Goal: Book appointment/travel/reservation

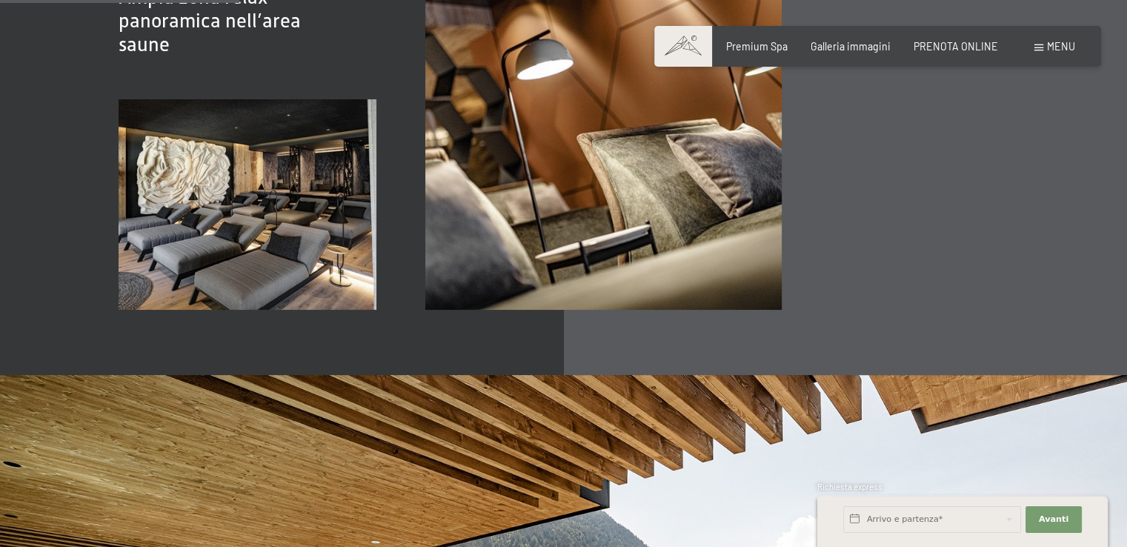
scroll to position [1852, 0]
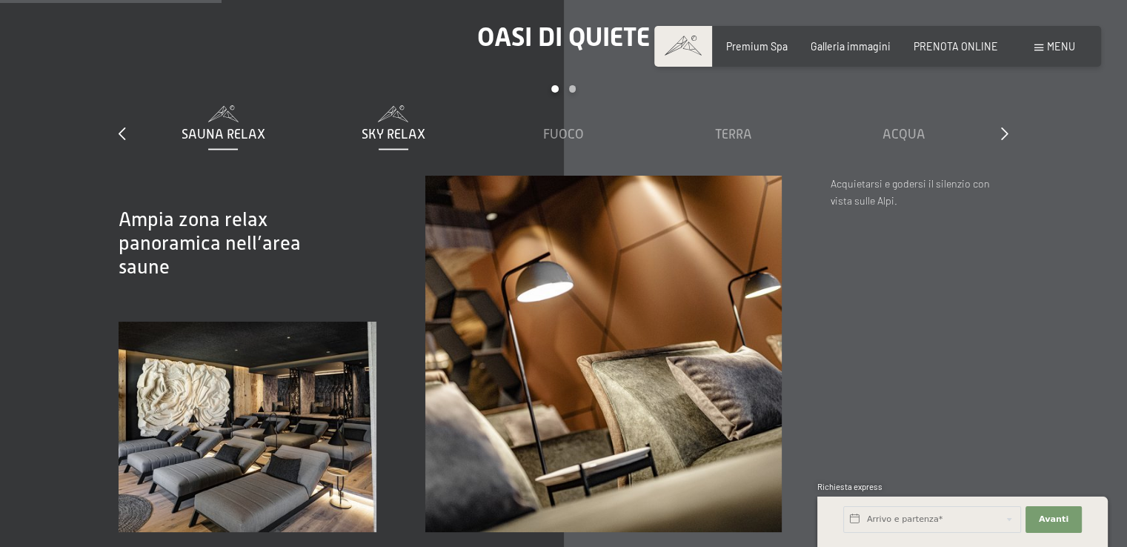
click at [411, 129] on span "Sky Relax" at bounding box center [394, 134] width 64 height 15
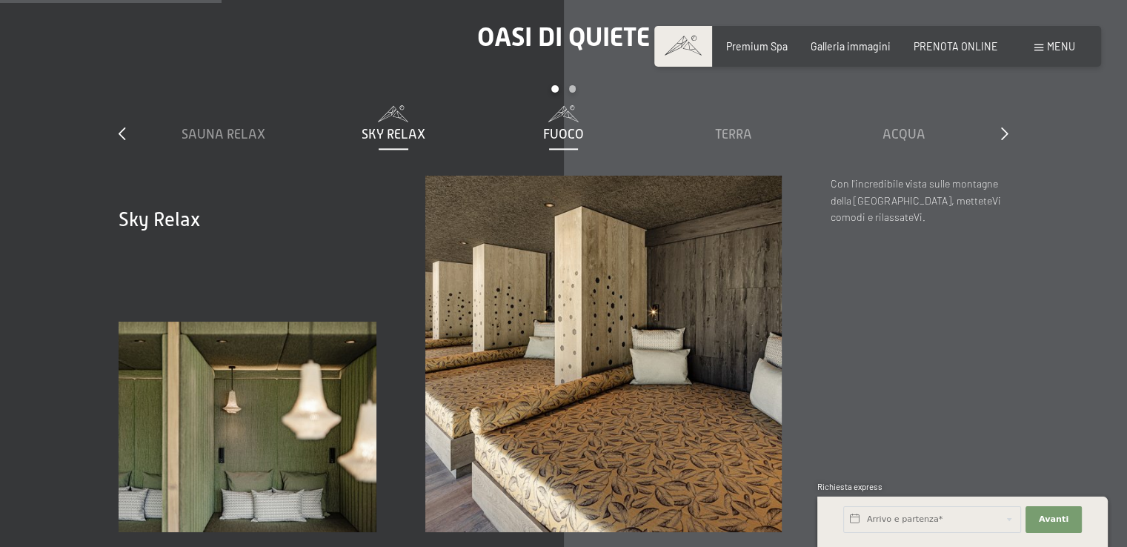
click at [572, 128] on span "Fuoco" at bounding box center [563, 134] width 41 height 15
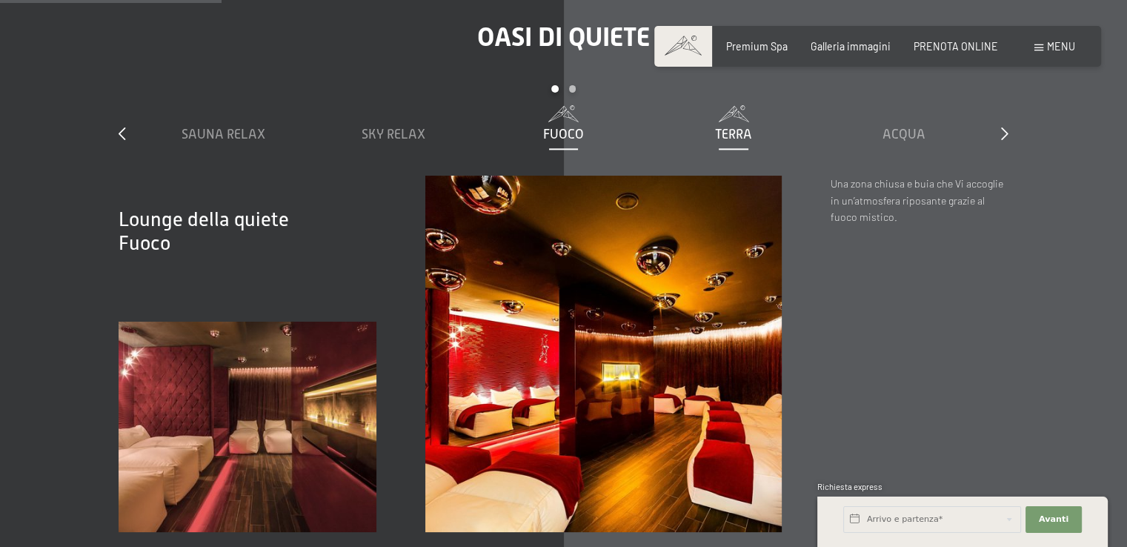
click at [744, 133] on span "Terra" at bounding box center [733, 134] width 37 height 15
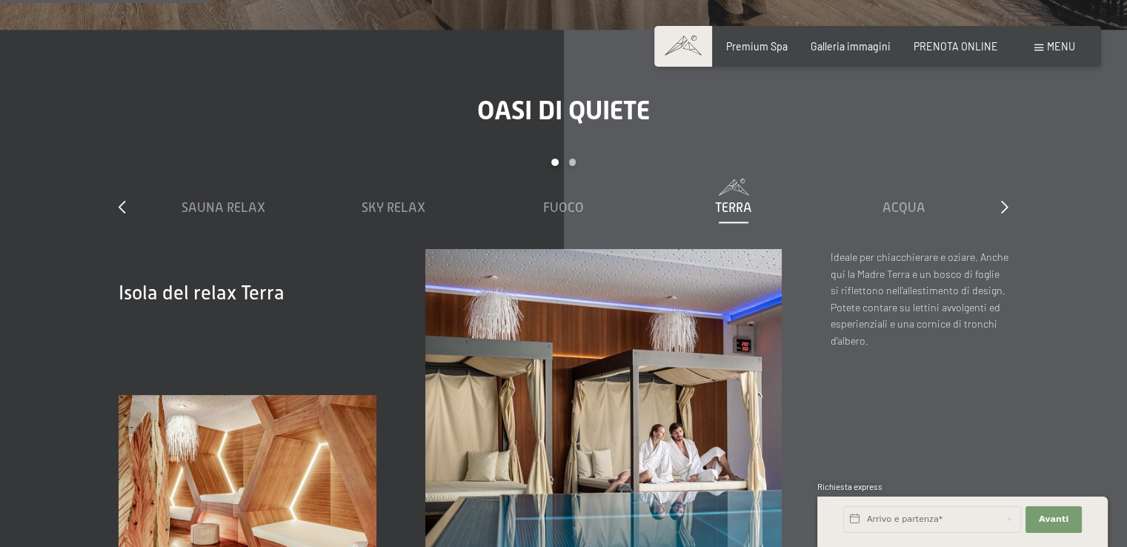
scroll to position [1778, 0]
click at [918, 209] on span "Acqua" at bounding box center [903, 208] width 43 height 15
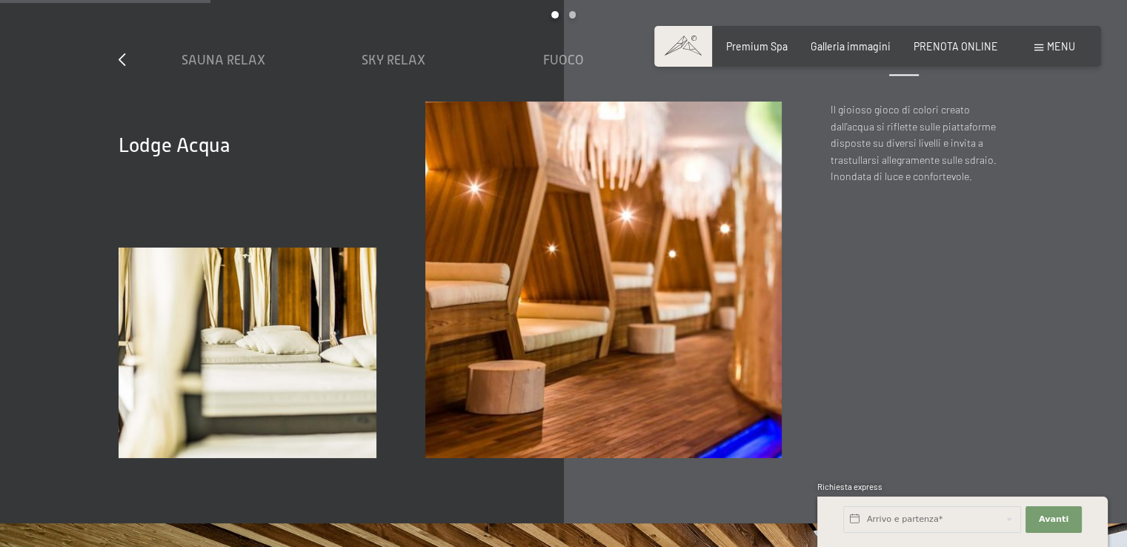
scroll to position [1630, 0]
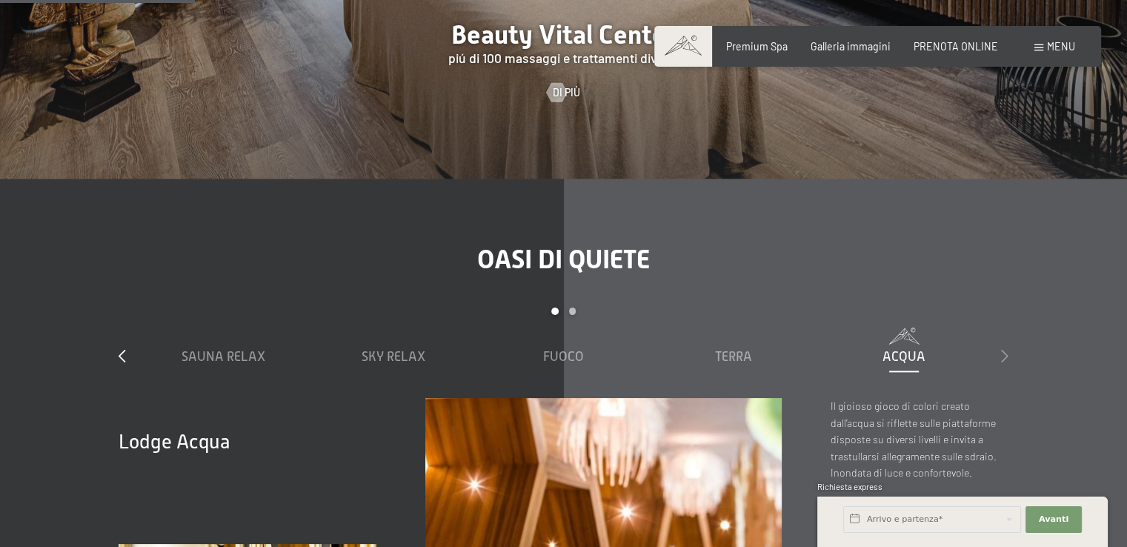
click at [1006, 357] on icon at bounding box center [1004, 355] width 7 height 13
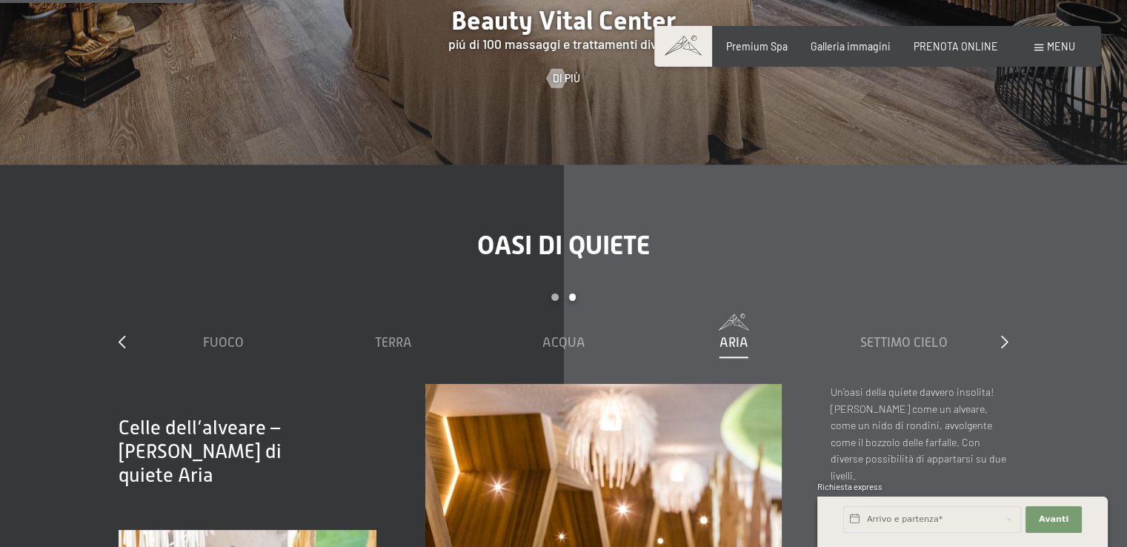
scroll to position [1852, 0]
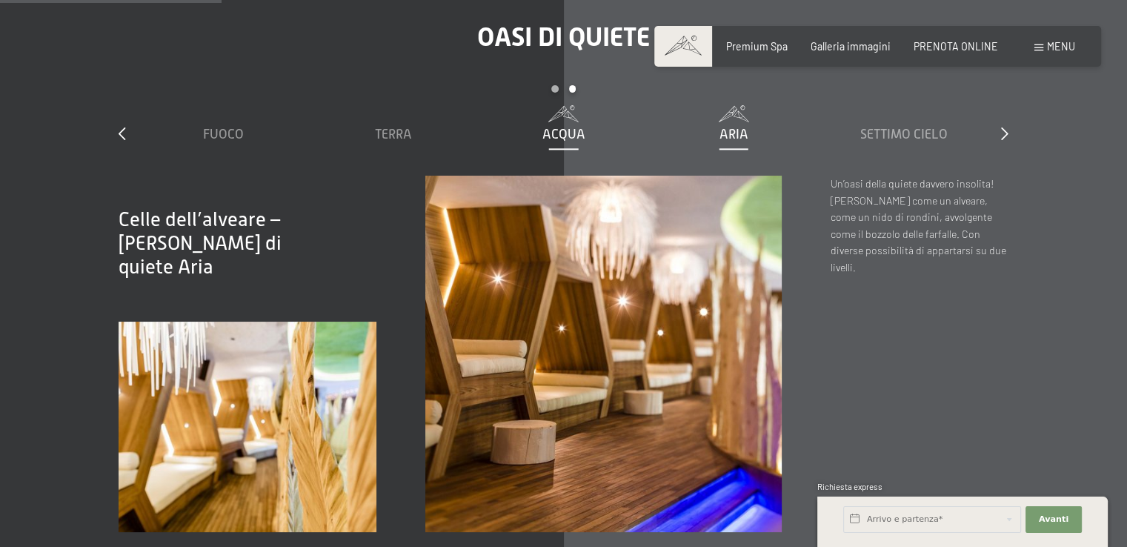
click at [553, 134] on span "Acqua" at bounding box center [563, 134] width 43 height 15
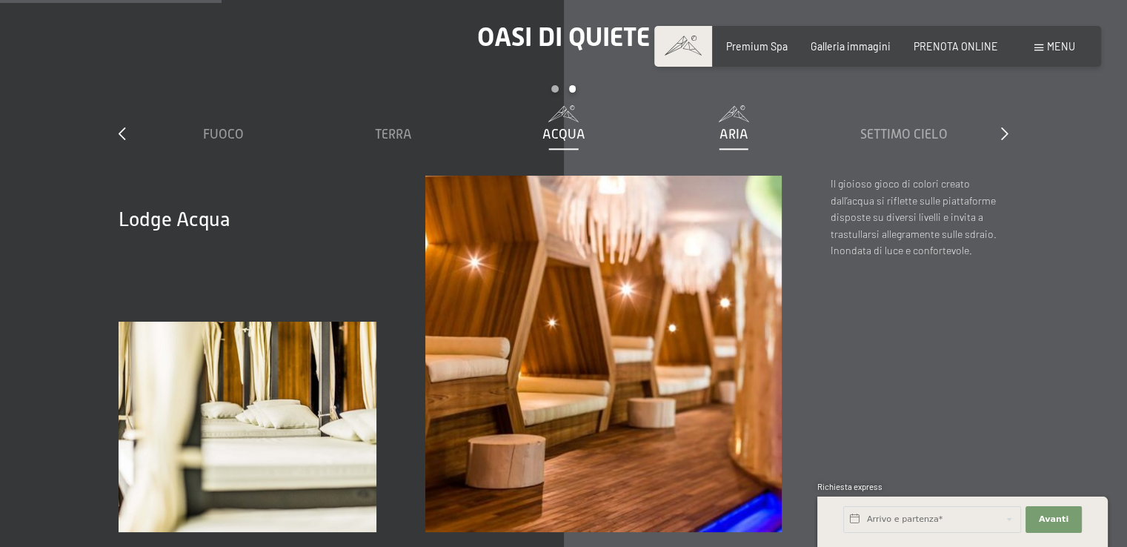
click at [745, 127] on span "Aria" at bounding box center [733, 134] width 29 height 15
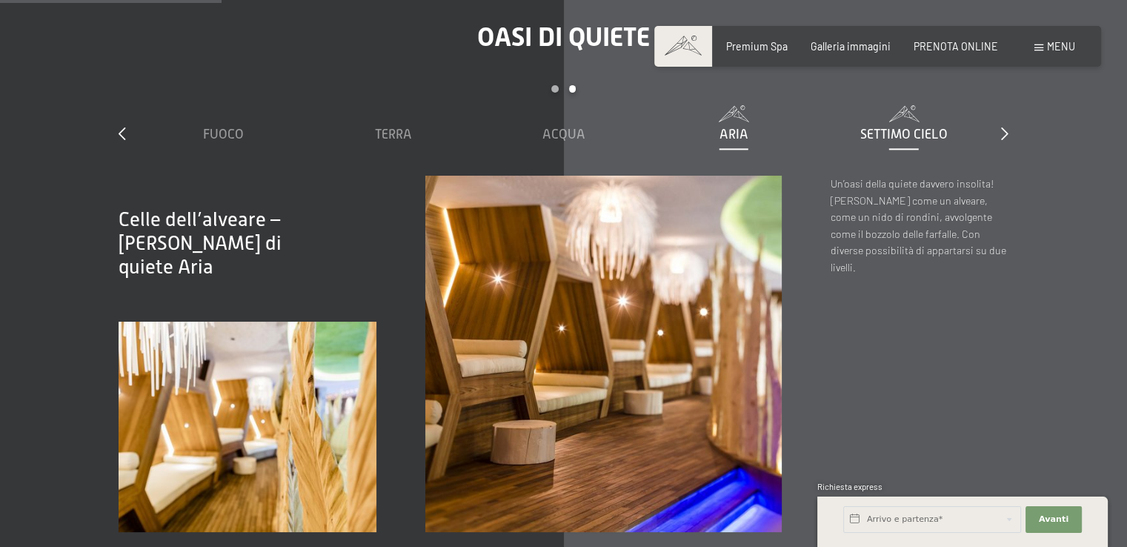
click at [912, 134] on span "Settimo Cielo" at bounding box center [903, 134] width 87 height 15
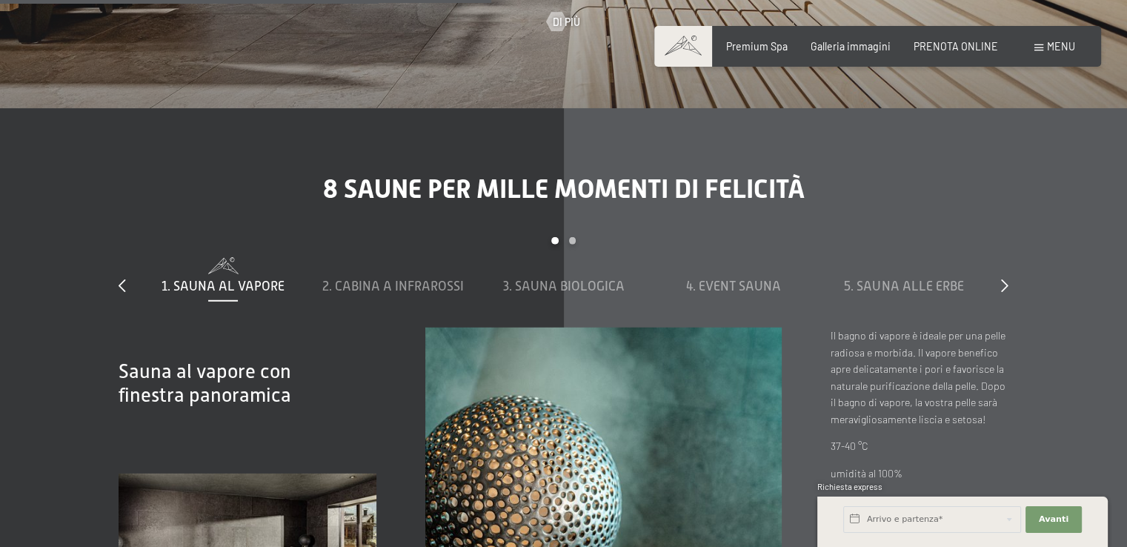
scroll to position [4223, 0]
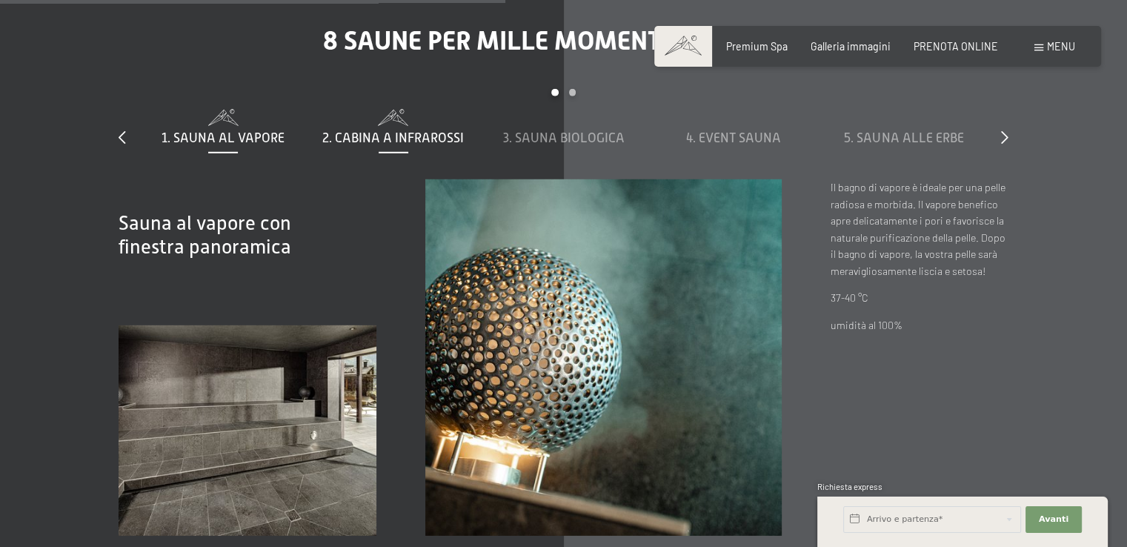
click at [401, 127] on div "2. Cabina a infrarossi" at bounding box center [393, 128] width 157 height 38
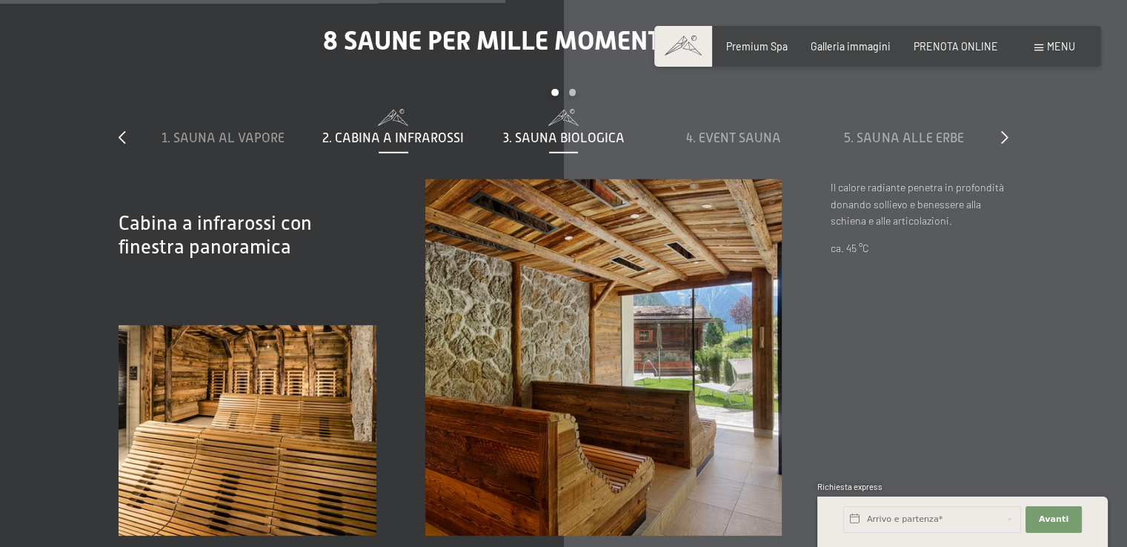
click at [575, 139] on span "3. Sauna biologica" at bounding box center [564, 137] width 122 height 15
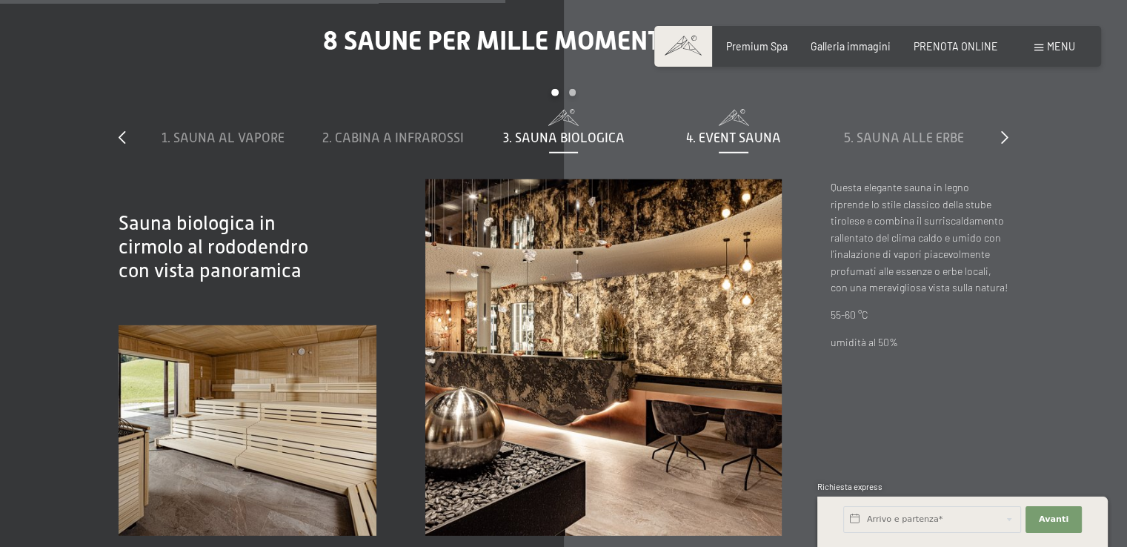
click at [722, 134] on span "4. Event Sauna" at bounding box center [733, 137] width 95 height 15
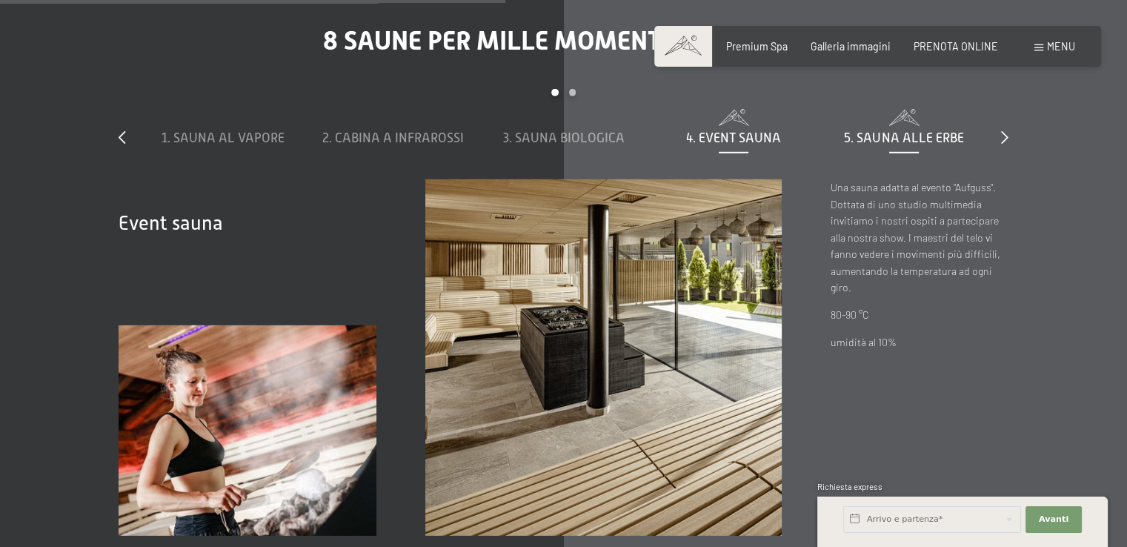
click at [928, 134] on span "5. Sauna alle erbe" at bounding box center [903, 137] width 119 height 15
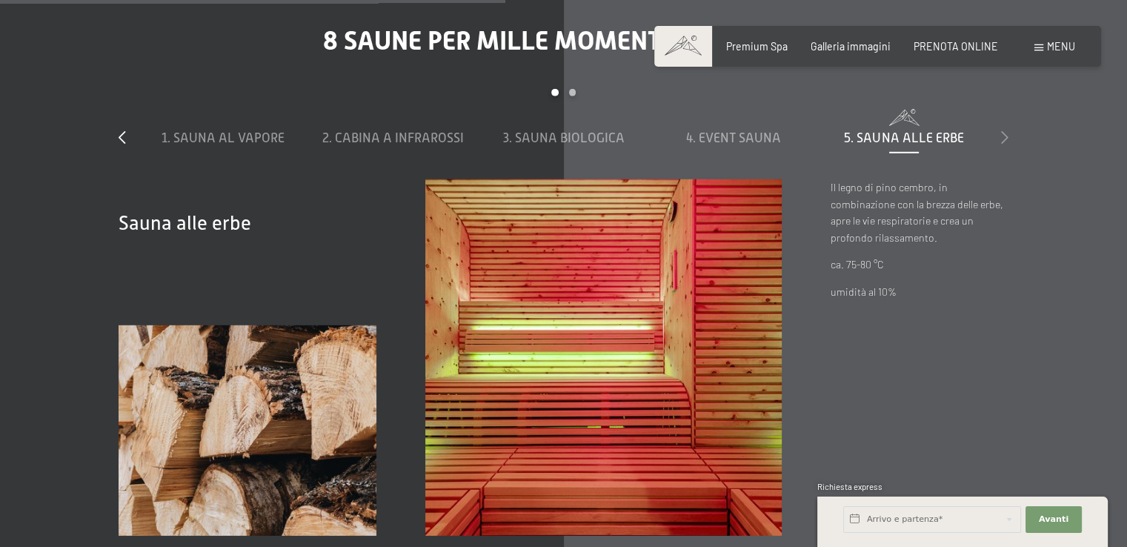
click at [1005, 139] on icon at bounding box center [1004, 136] width 7 height 13
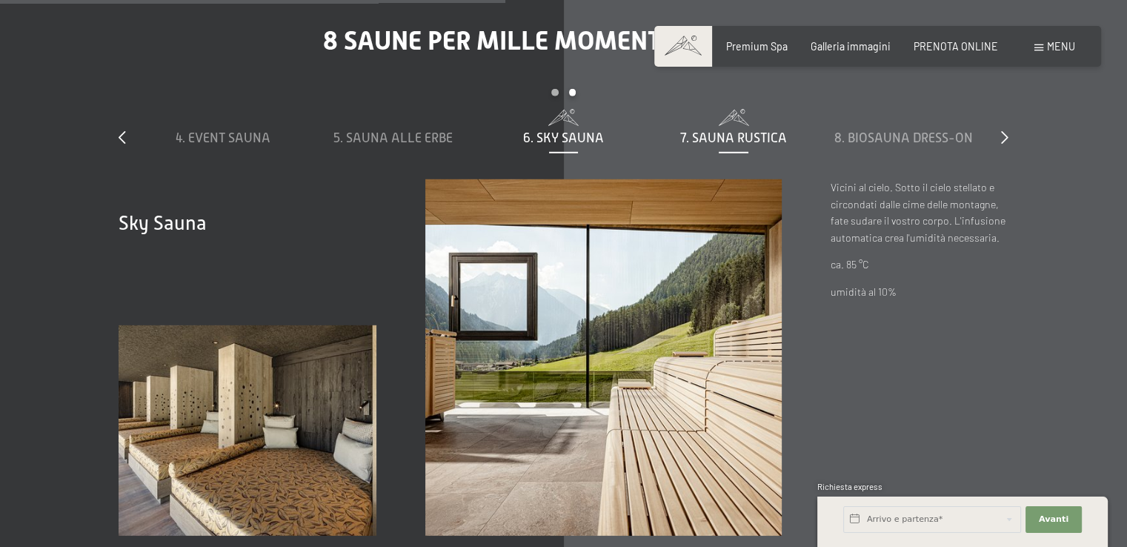
click at [751, 131] on span "7. Sauna rustica" at bounding box center [733, 137] width 107 height 15
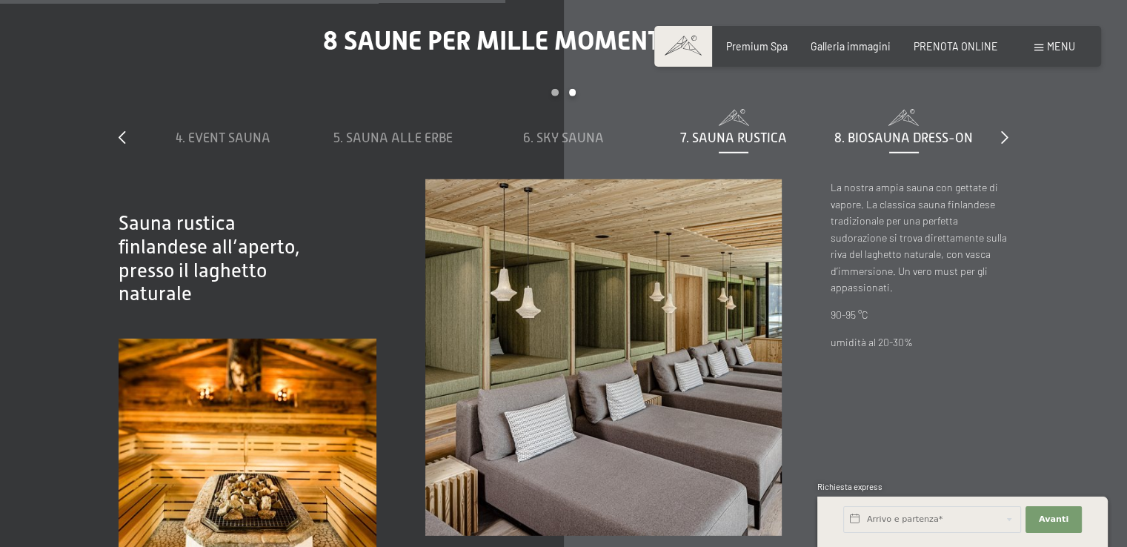
click at [914, 129] on div "8. Biosauna dress-on" at bounding box center [903, 138] width 157 height 19
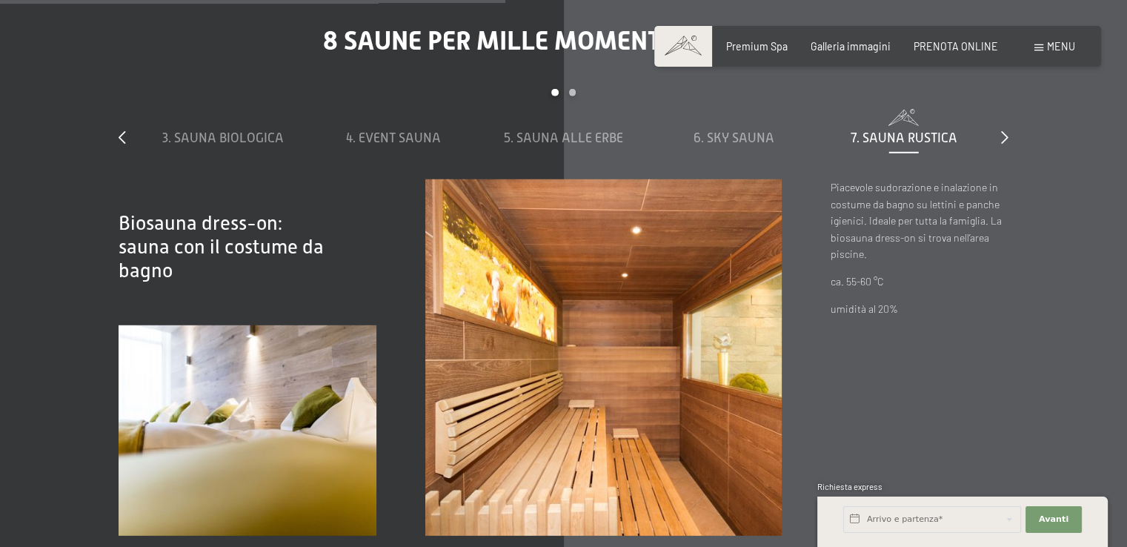
click at [931, 133] on span "7. Sauna rustica" at bounding box center [904, 137] width 107 height 15
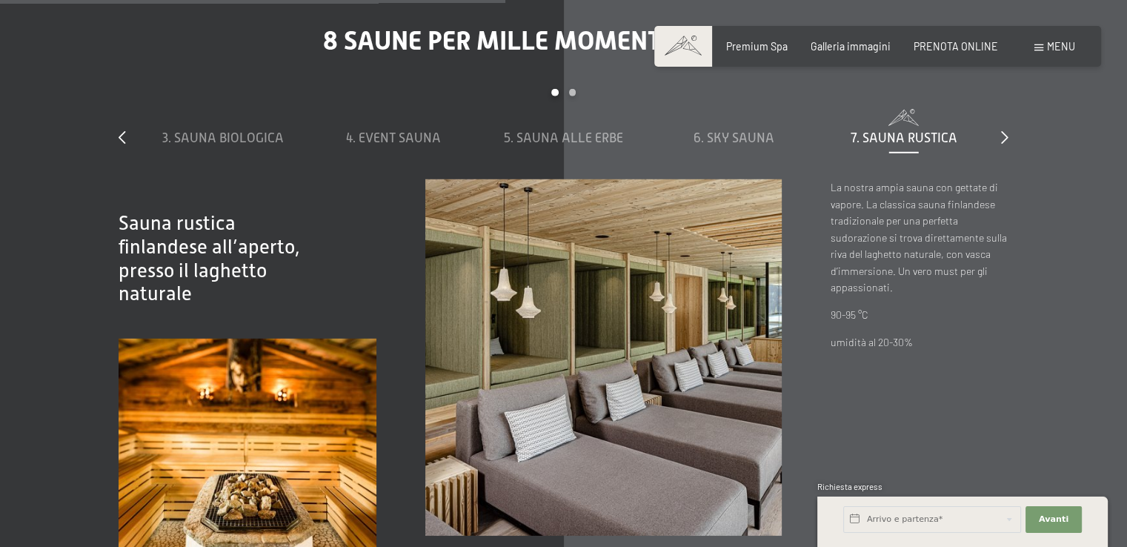
click at [1008, 135] on div "8 saune per mille momenti di felicità slide 3 to 7 of 8 1. Sauna al vapore 2. C…" at bounding box center [564, 287] width 988 height 524
click at [1005, 136] on icon at bounding box center [1004, 136] width 7 height 13
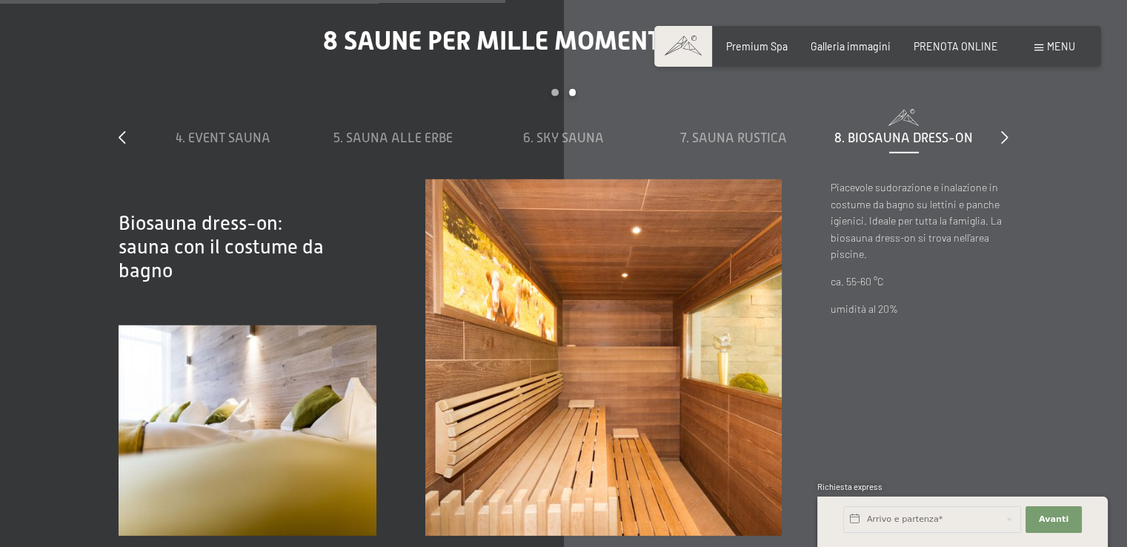
click at [907, 133] on span "8. Biosauna dress-on" at bounding box center [903, 137] width 139 height 15
click at [1005, 131] on icon at bounding box center [1004, 136] width 7 height 13
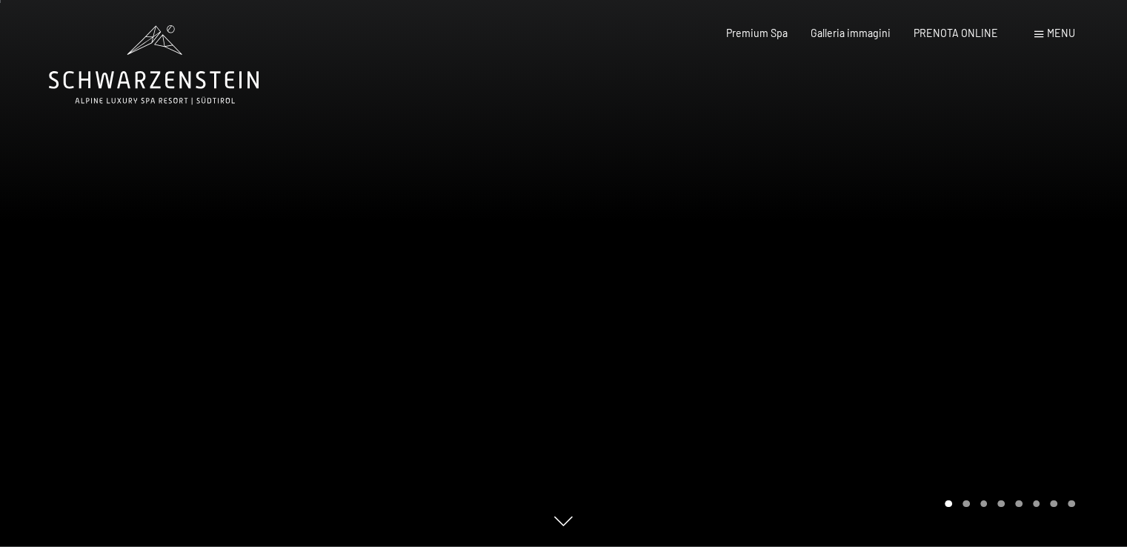
scroll to position [0, 0]
click at [962, 27] on span "PRENOTA ONLINE" at bounding box center [956, 30] width 84 height 13
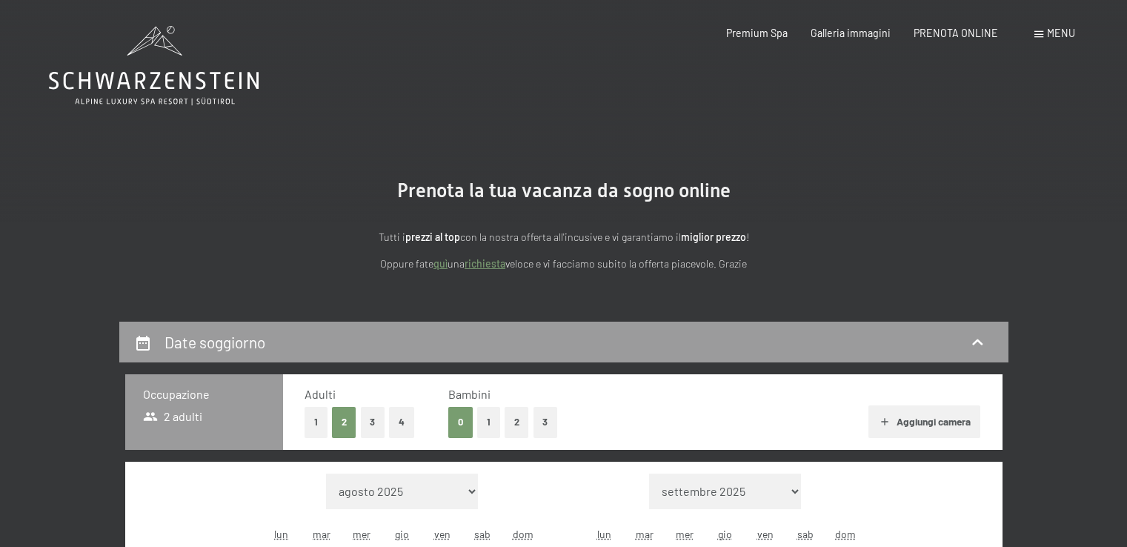
click at [1067, 36] on span "Menu" at bounding box center [1061, 33] width 28 height 13
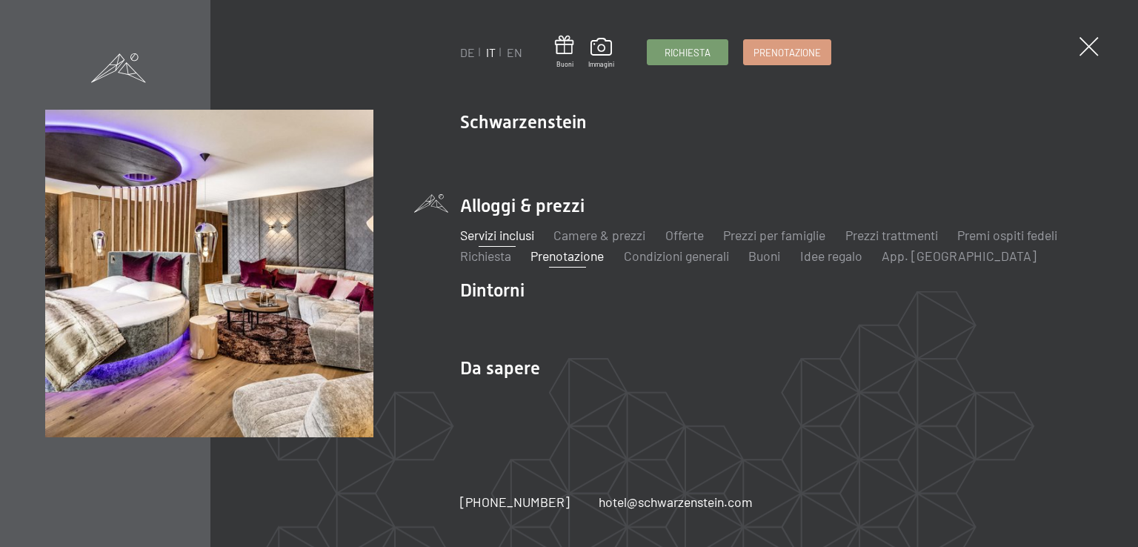
click at [522, 241] on link "Servizi inclusi" at bounding box center [497, 235] width 74 height 16
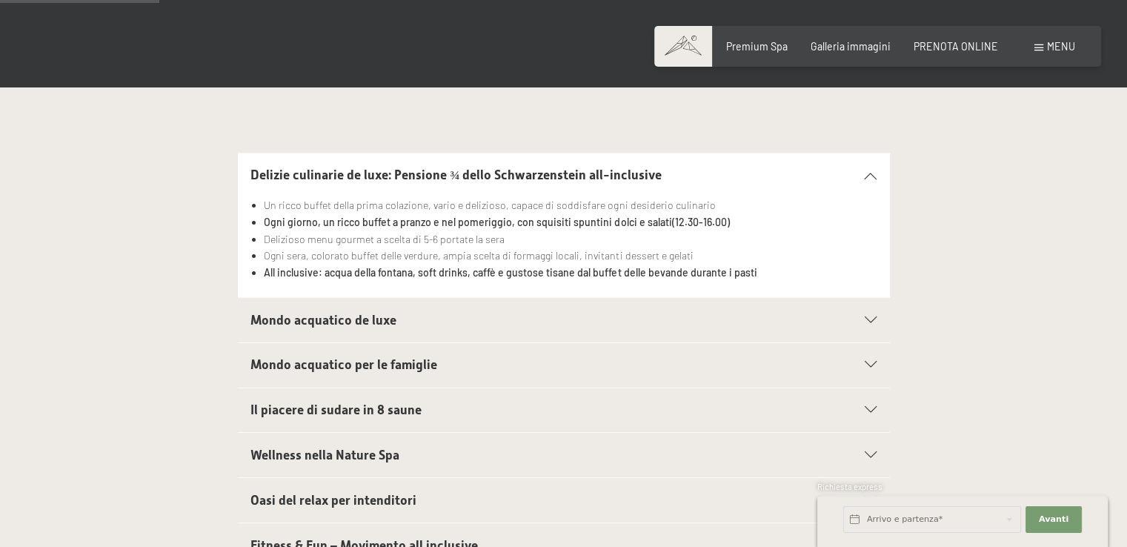
scroll to position [370, 0]
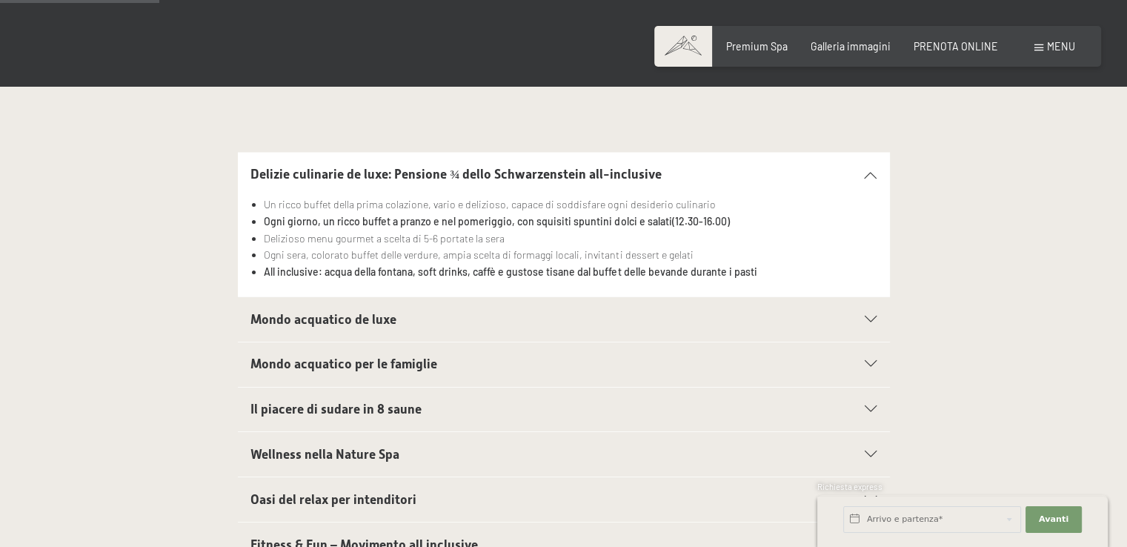
click at [869, 322] on icon at bounding box center [871, 319] width 12 height 7
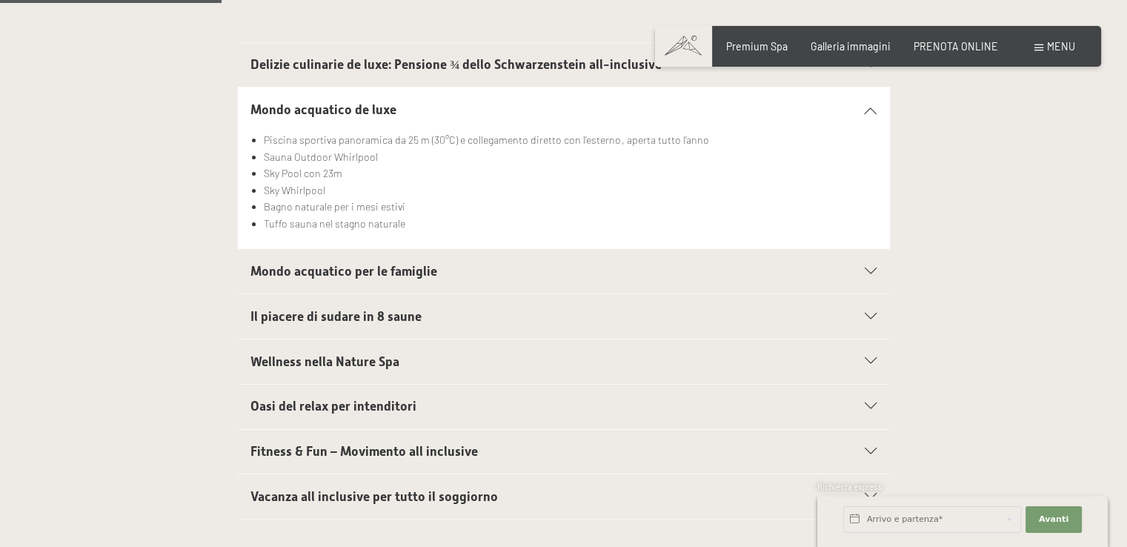
scroll to position [519, 0]
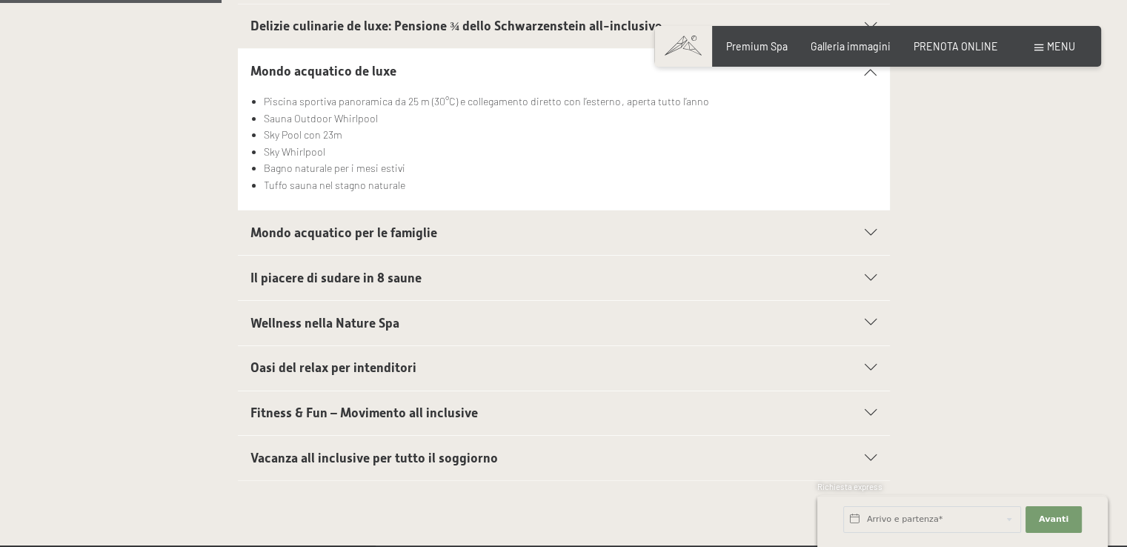
click at [874, 275] on icon at bounding box center [871, 278] width 12 height 7
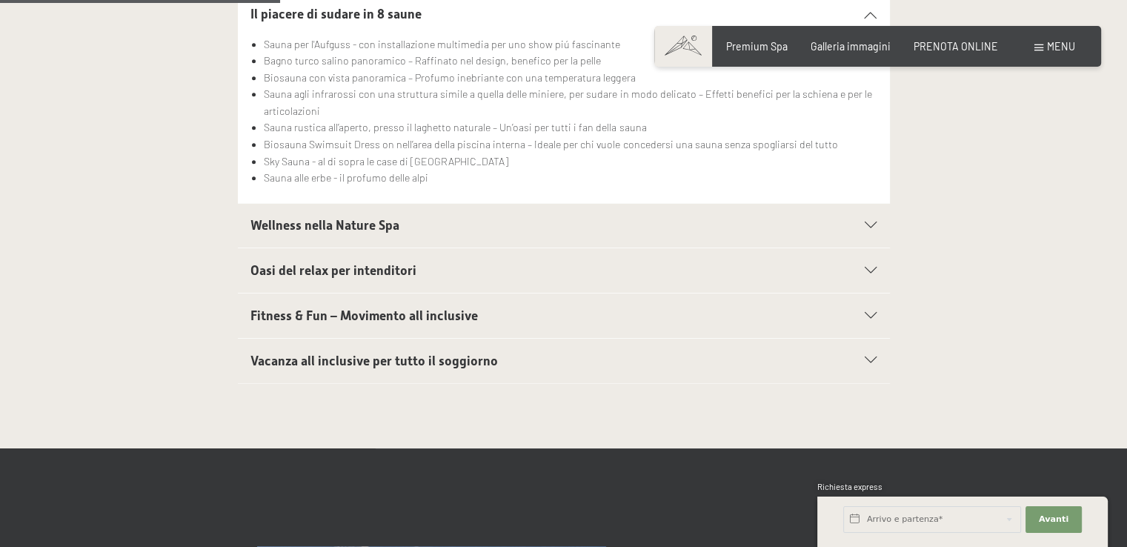
scroll to position [667, 0]
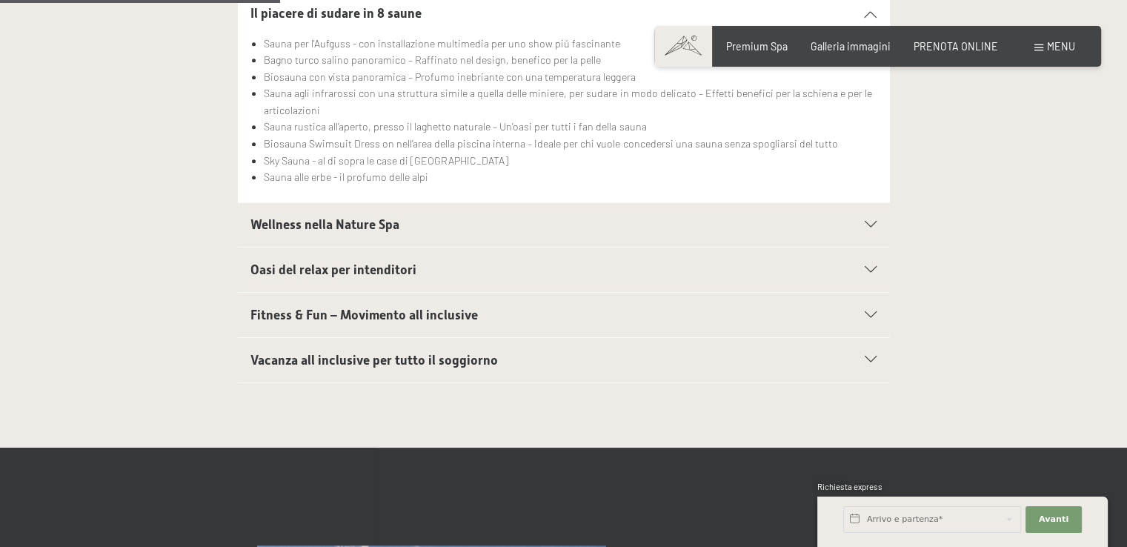
click at [865, 264] on div "Oasi del relax per intenditori" at bounding box center [563, 269] width 626 height 44
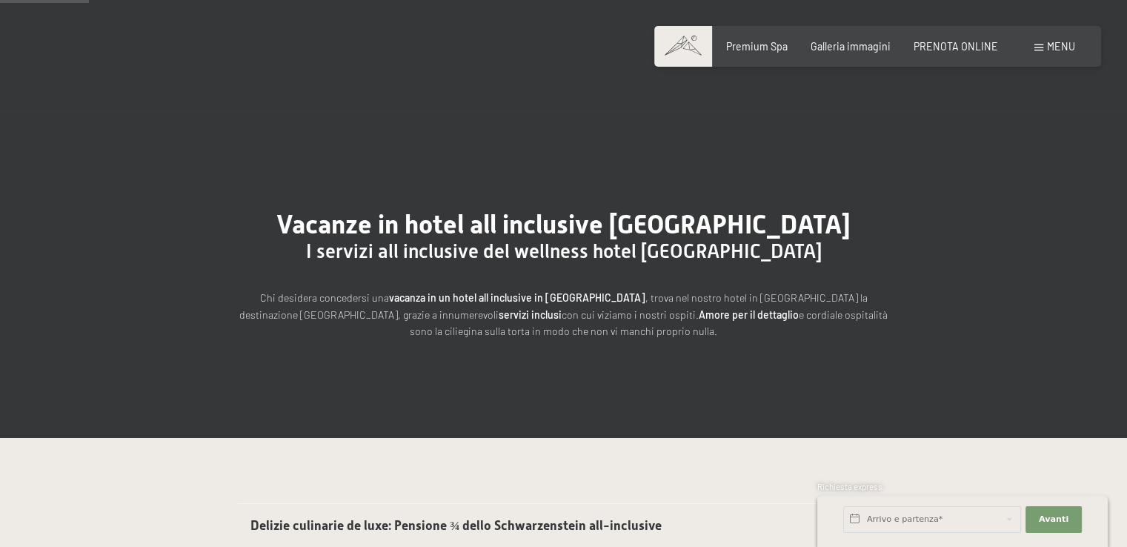
scroll to position [0, 0]
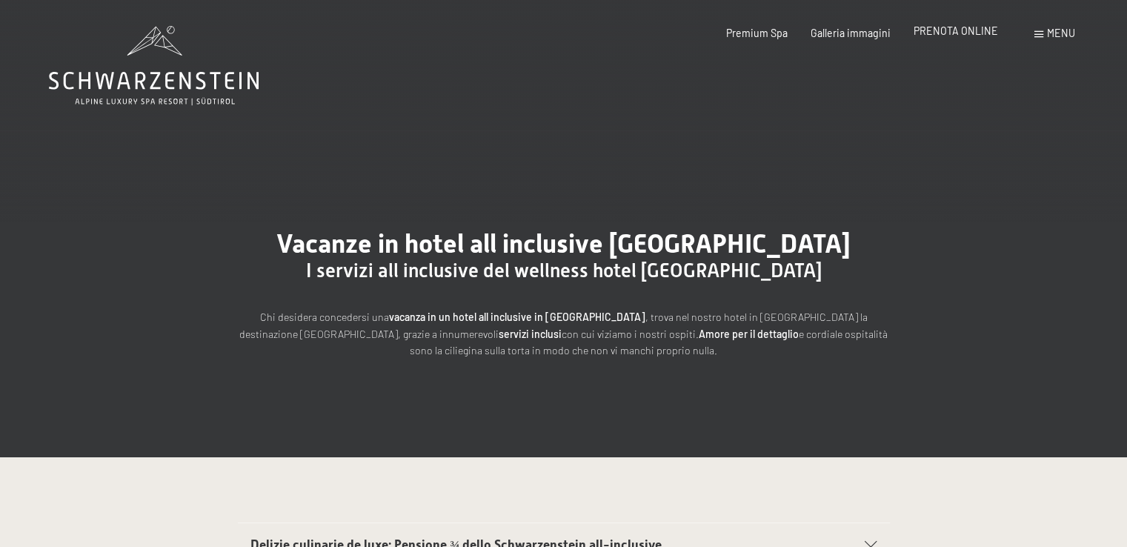
click at [952, 32] on span "PRENOTA ONLINE" at bounding box center [956, 30] width 84 height 13
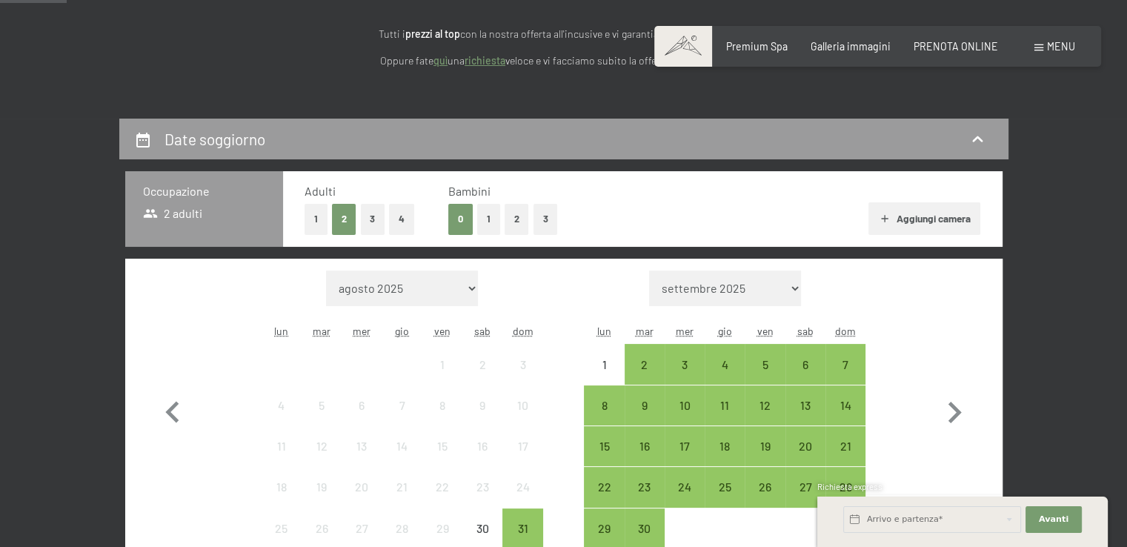
scroll to position [296, 0]
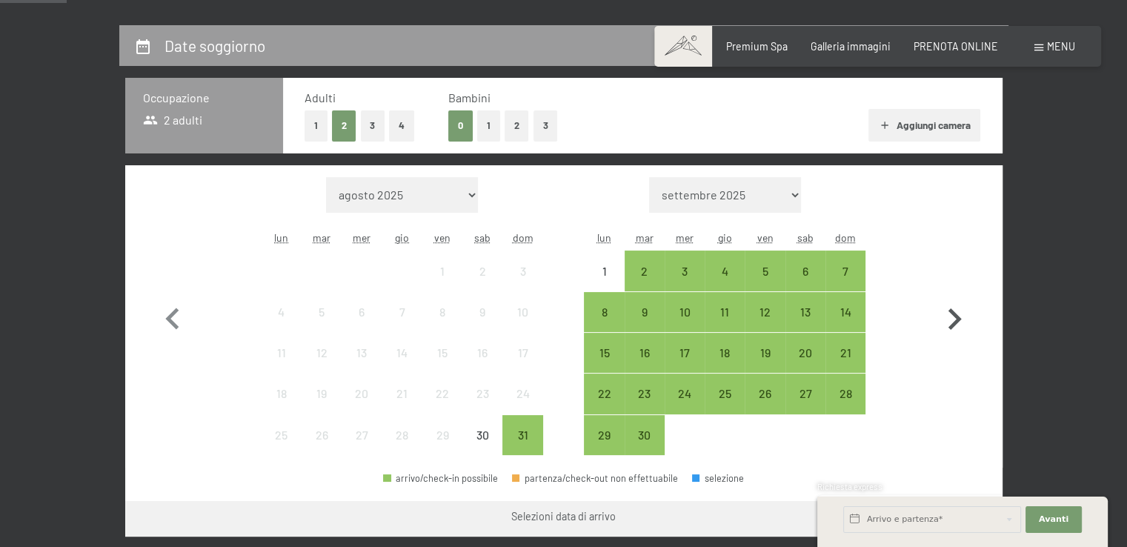
click at [951, 312] on icon "button" at bounding box center [954, 318] width 13 height 21
select select "2025-09-01"
select select "2025-10-01"
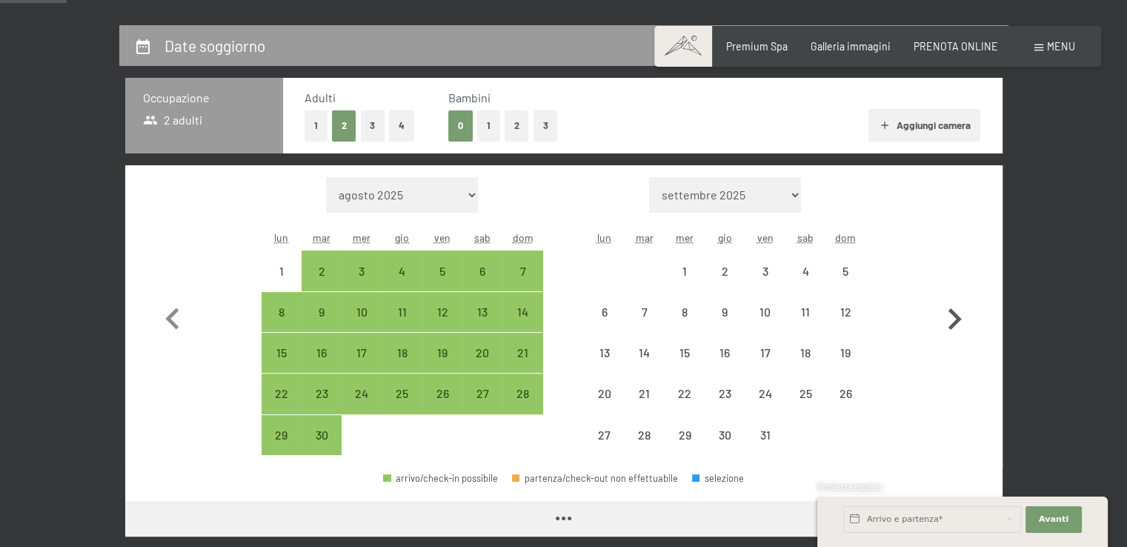
click at [951, 312] on icon "button" at bounding box center [954, 318] width 13 height 21
select select "2025-10-01"
select select "2025-11-01"
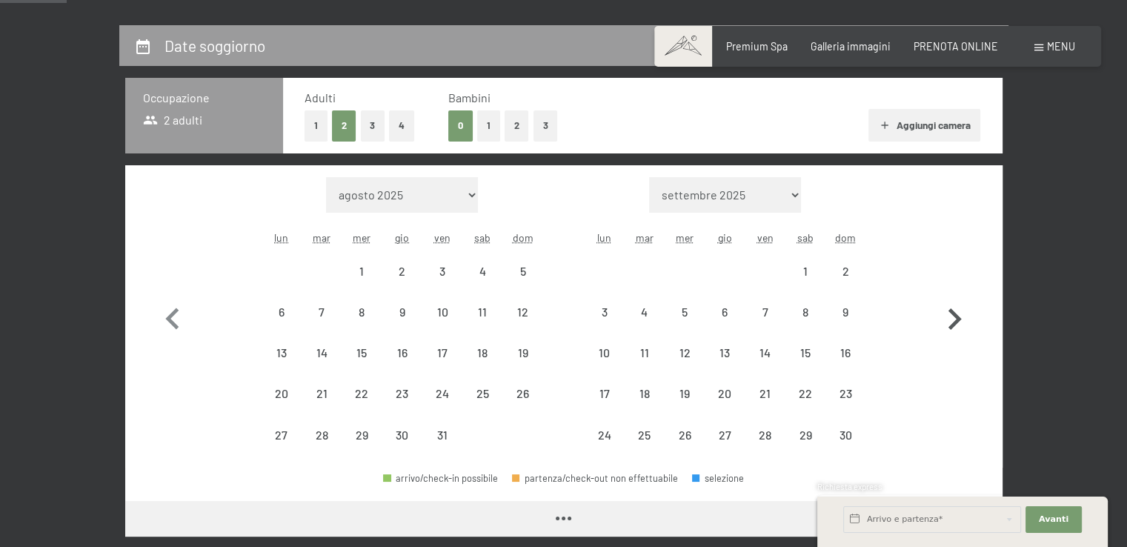
click at [951, 312] on icon "button" at bounding box center [954, 318] width 13 height 21
select select "2025-11-01"
select select "2025-12-01"
select select "2025-11-01"
select select "2025-12-01"
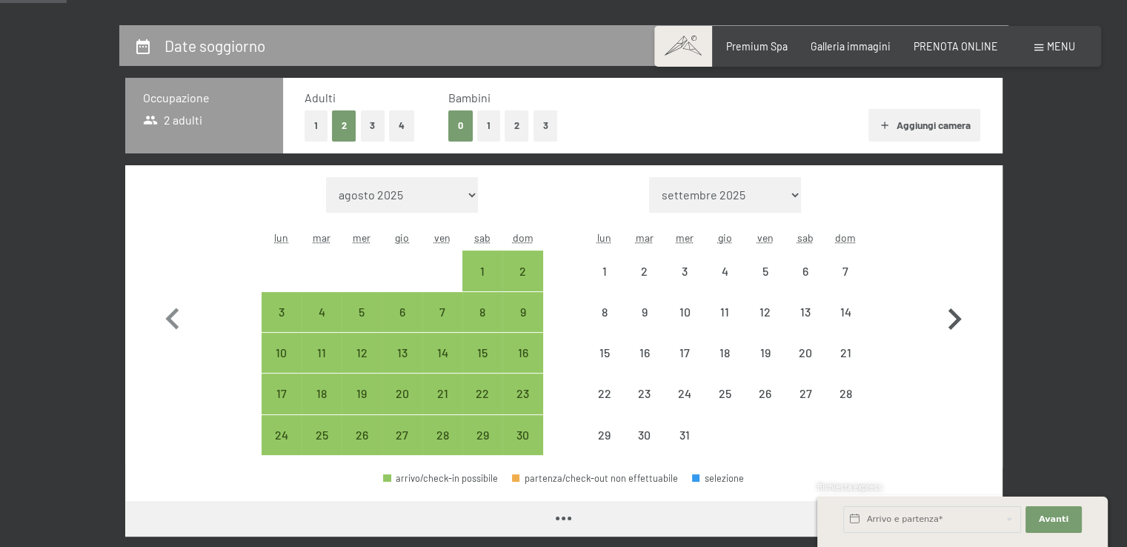
select select "2025-11-01"
select select "2025-12-01"
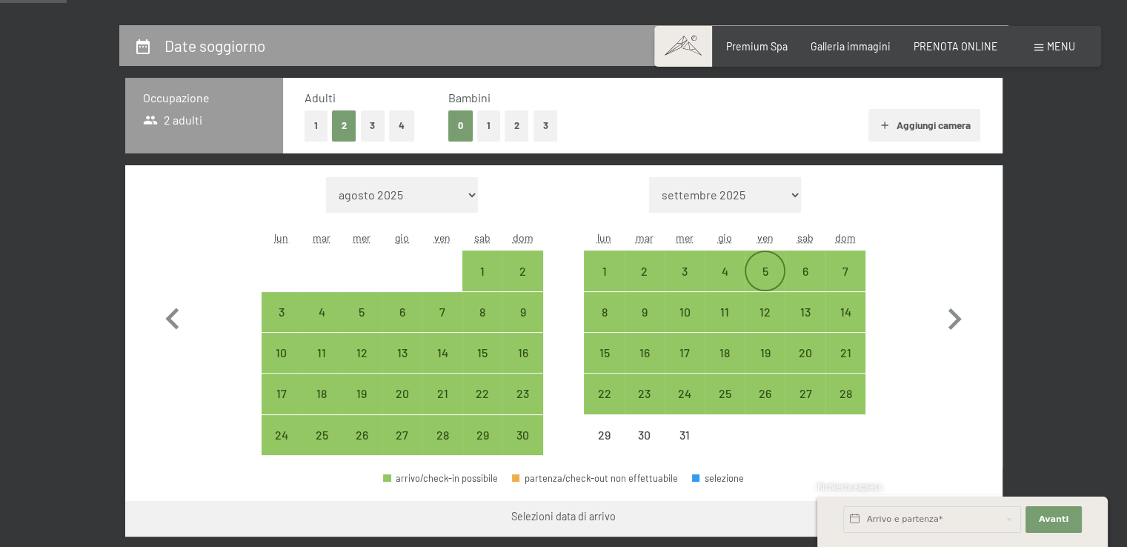
click at [762, 269] on div "5" at bounding box center [764, 283] width 37 height 37
select select "2025-11-01"
select select "2025-12-01"
